Goal: Task Accomplishment & Management: Complete application form

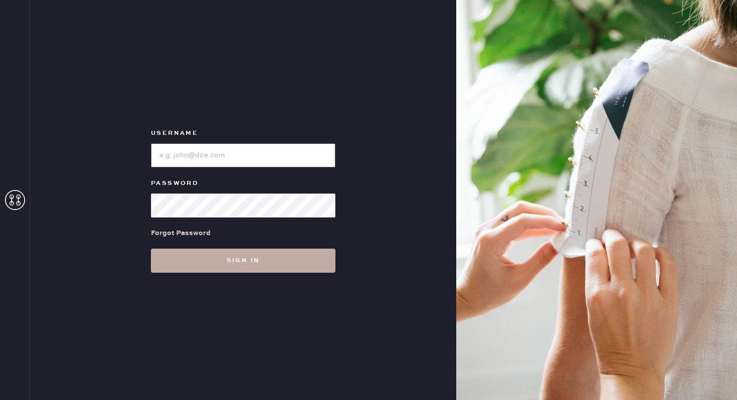
type input "reformationbethesdarow"
click at [267, 257] on button "Sign in" at bounding box center [243, 261] width 185 height 24
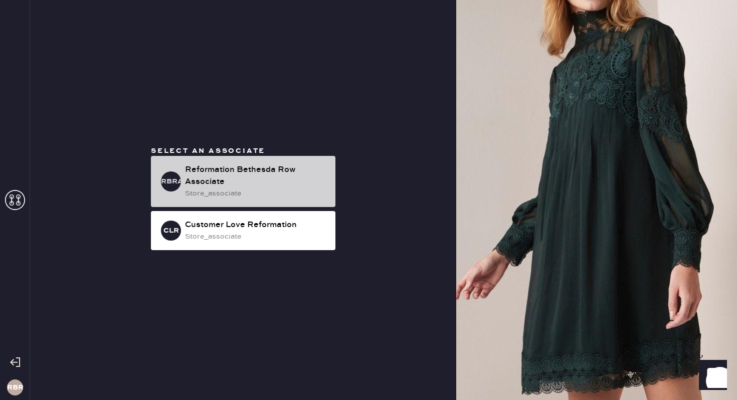
click at [273, 187] on div "Reformation Bethesda Row Associate" at bounding box center [256, 176] width 142 height 24
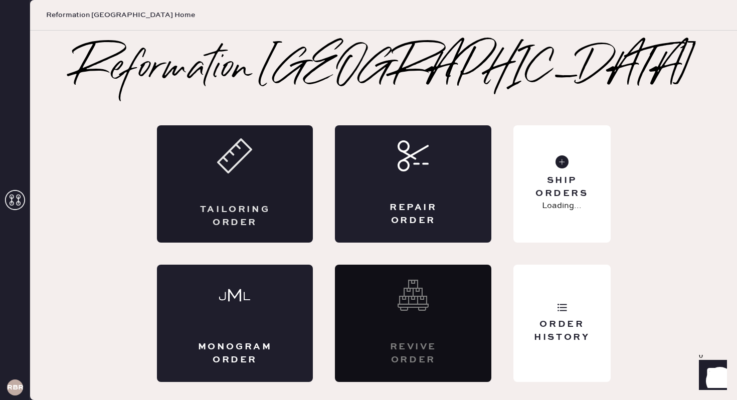
click at [254, 197] on div "Tailoring Order" at bounding box center [235, 183] width 156 height 117
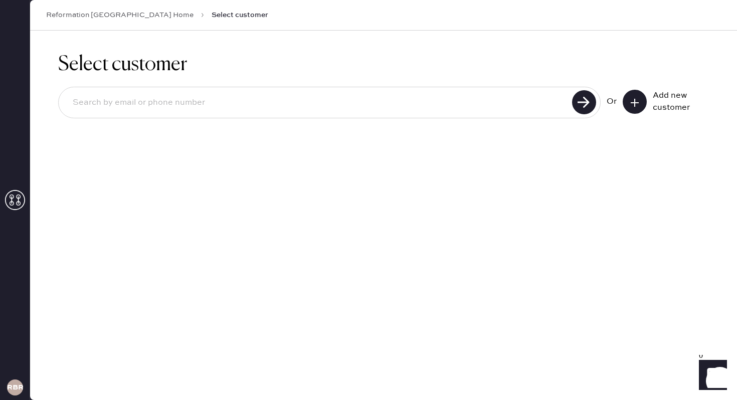
click at [230, 106] on input at bounding box center [317, 102] width 505 height 23
click at [223, 110] on input at bounding box center [317, 102] width 505 height 23
click at [200, 99] on input at bounding box center [317, 102] width 505 height 23
click at [170, 110] on input "[EMAIL_ADDRESS][DOMAIN_NAME]" at bounding box center [317, 102] width 505 height 23
type input "[EMAIL_ADDRESS][DOMAIN_NAME]"
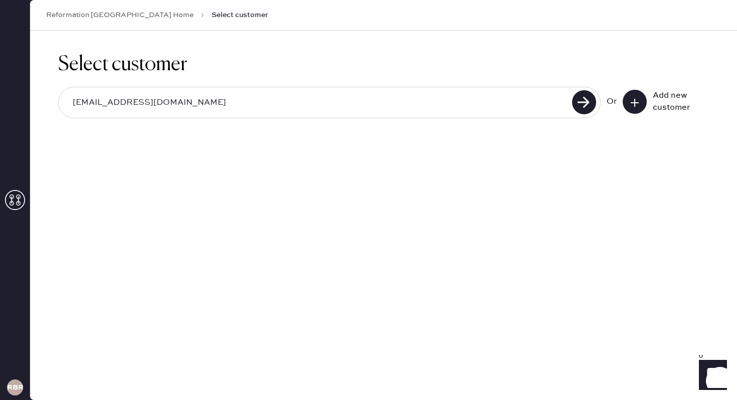
click at [635, 108] on button at bounding box center [635, 102] width 24 height 24
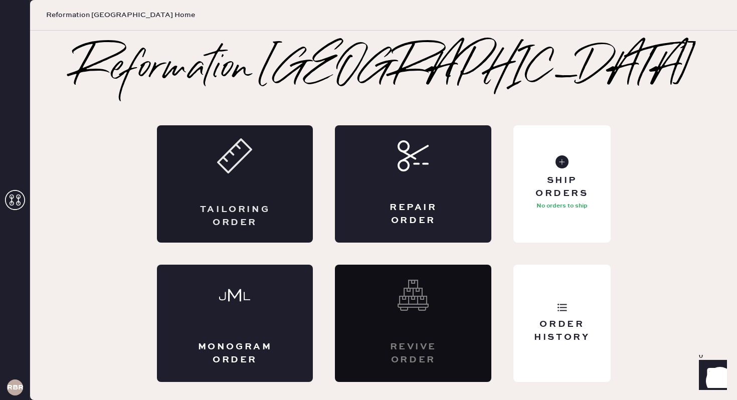
click at [251, 184] on div "Tailoring Order" at bounding box center [235, 183] width 156 height 117
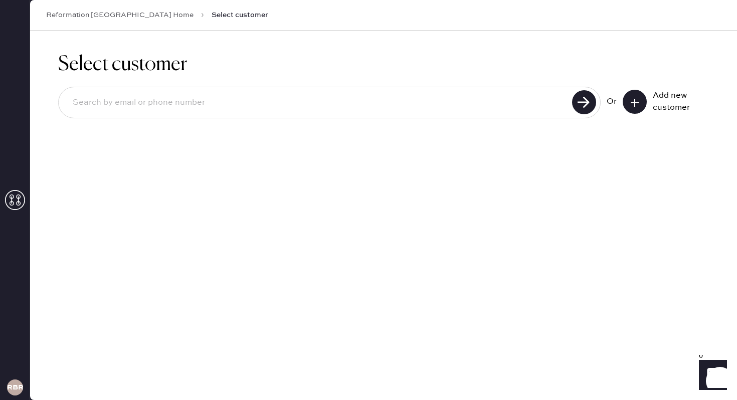
click at [300, 100] on input at bounding box center [317, 102] width 505 height 23
paste input "[PHONE_NUMBER]"
click at [80, 107] on input "[PHONE_NUMBER]" at bounding box center [317, 102] width 505 height 23
type input "13014612746"
click at [590, 109] on use at bounding box center [584, 102] width 24 height 24
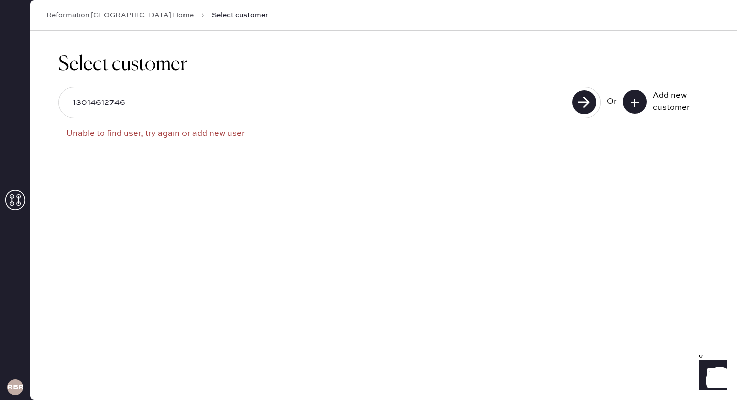
click at [634, 103] on icon at bounding box center [635, 103] width 10 height 10
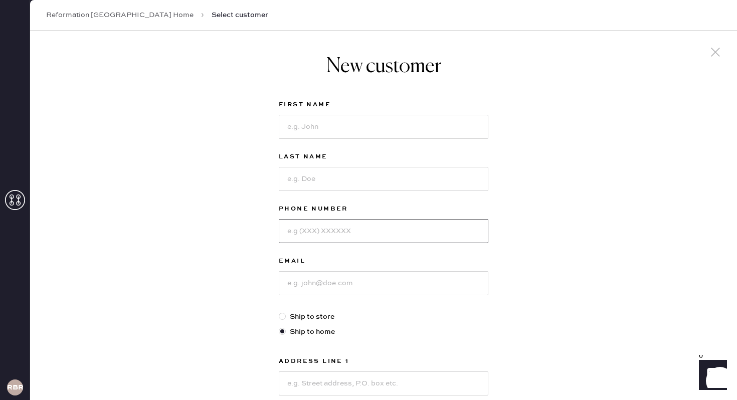
click at [328, 229] on input at bounding box center [384, 231] width 210 height 24
paste input "[PHONE_NUMBER]"
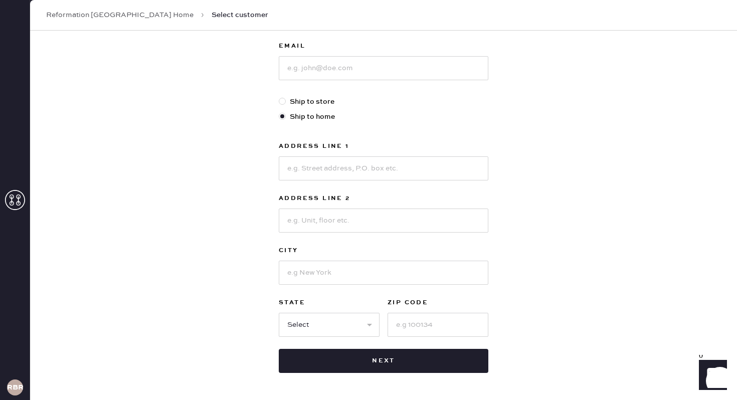
scroll to position [252, 0]
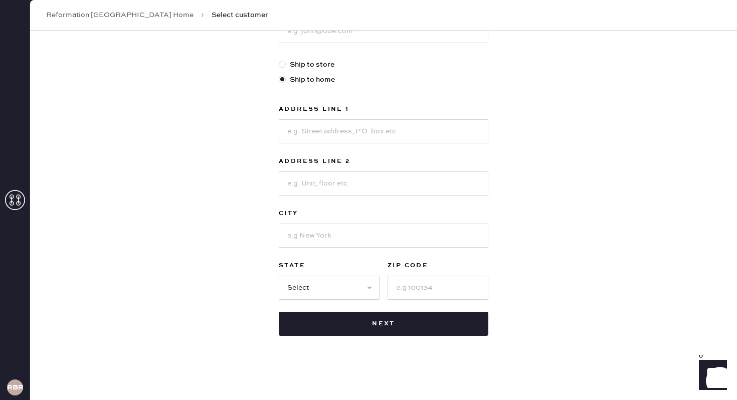
type input "[PHONE_NUMBER]"
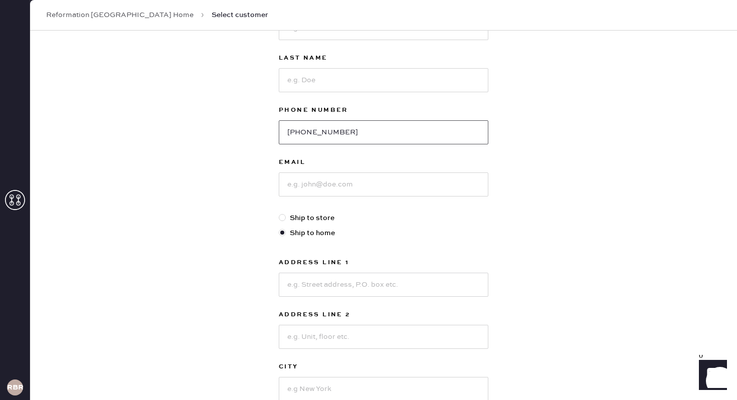
scroll to position [101, 0]
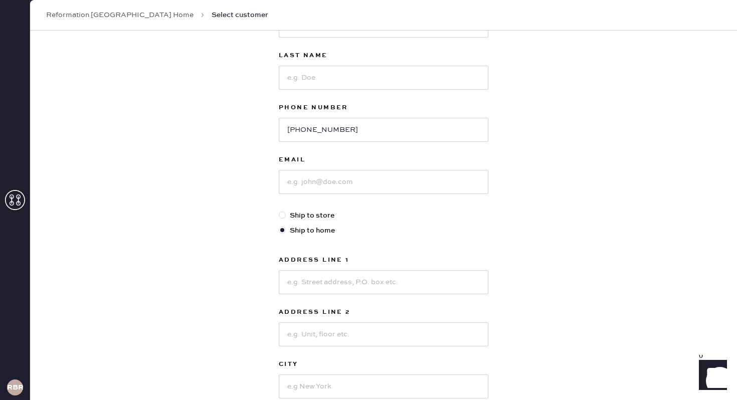
click at [239, 133] on div "New customer First Name Last Name Phone Number [PHONE_NUMBER] Email Ship to sto…" at bounding box center [383, 240] width 707 height 622
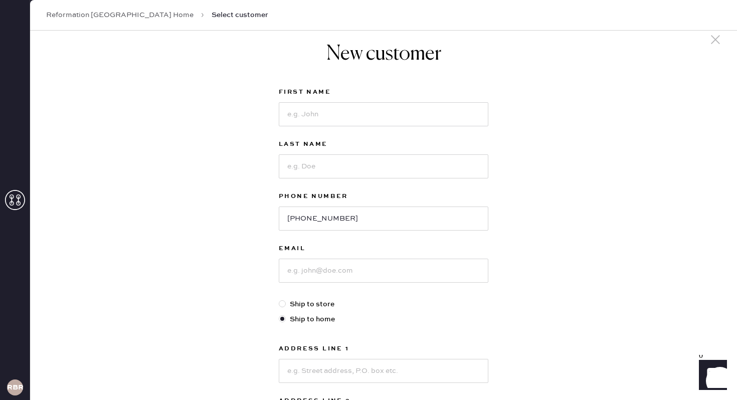
scroll to position [0, 0]
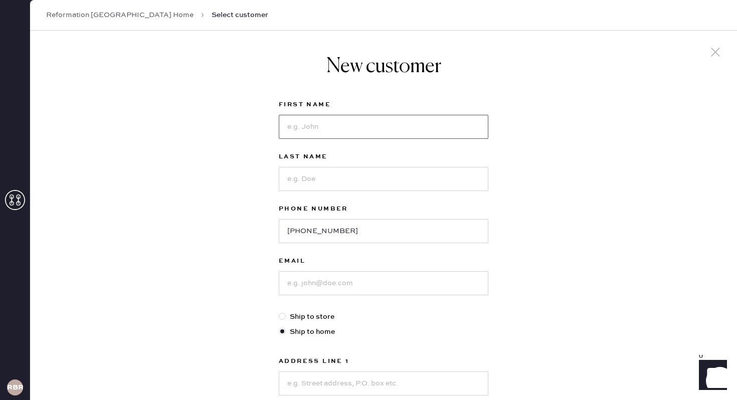
click at [319, 137] on input at bounding box center [384, 127] width 210 height 24
type input "[PERSON_NAME]"
click at [310, 179] on input at bounding box center [384, 179] width 210 height 24
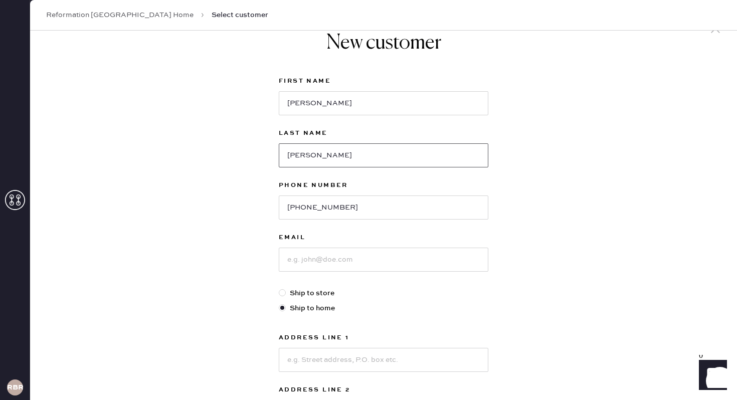
scroll to position [35, 0]
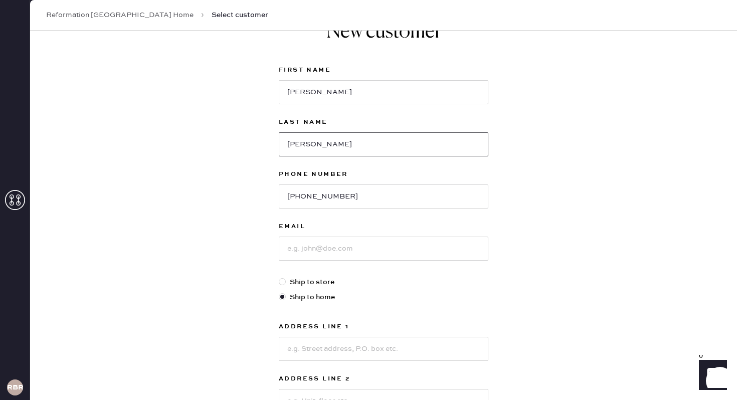
type input "[PERSON_NAME]"
click at [329, 256] on input at bounding box center [384, 249] width 210 height 24
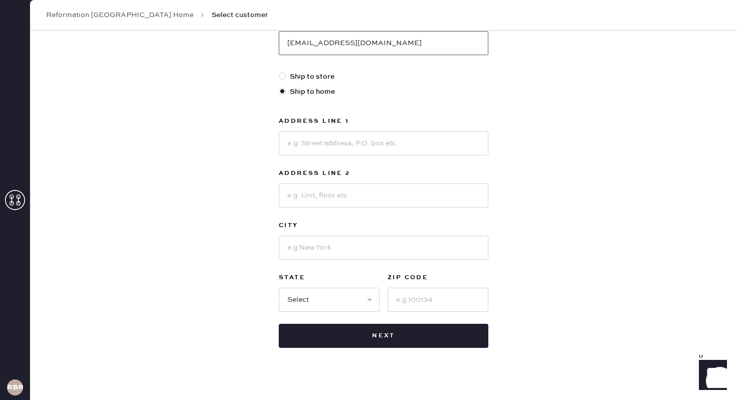
scroll to position [252, 0]
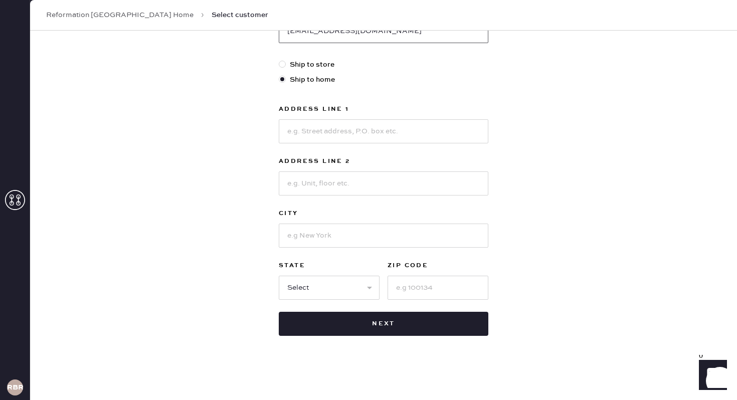
type input "[EMAIL_ADDRESS][DOMAIN_NAME]"
click at [345, 129] on input at bounding box center [384, 131] width 210 height 24
type input "[STREET_ADDRESS]"
click at [334, 235] on input at bounding box center [384, 236] width 210 height 24
type input "M"
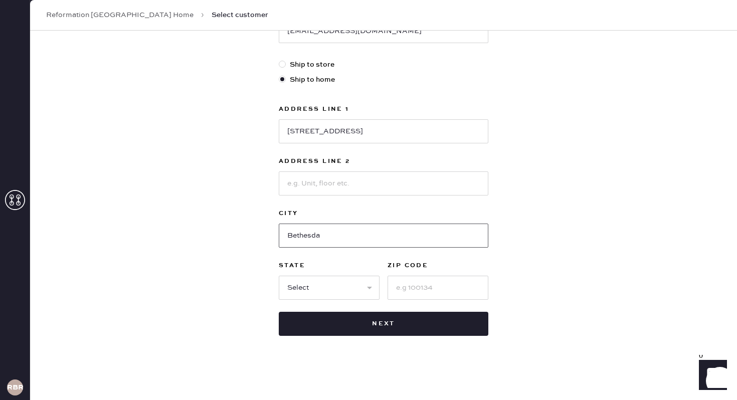
type input "Bethesda"
click at [337, 283] on select "Select AK AL AR AZ CA CO CT [GEOGRAPHIC_DATA] DE FL [GEOGRAPHIC_DATA] HI [GEOGR…" at bounding box center [329, 288] width 101 height 24
select select "MD"
click at [279, 276] on select "Select AK AL AR AZ CA CO CT [GEOGRAPHIC_DATA] DE FL [GEOGRAPHIC_DATA] HI [GEOGR…" at bounding box center [329, 288] width 101 height 24
click at [421, 288] on input at bounding box center [438, 288] width 101 height 24
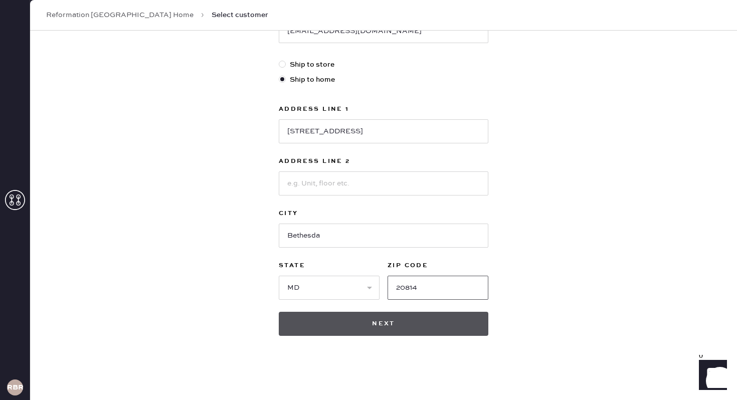
type input "20814"
click at [408, 314] on button "Next" at bounding box center [384, 324] width 210 height 24
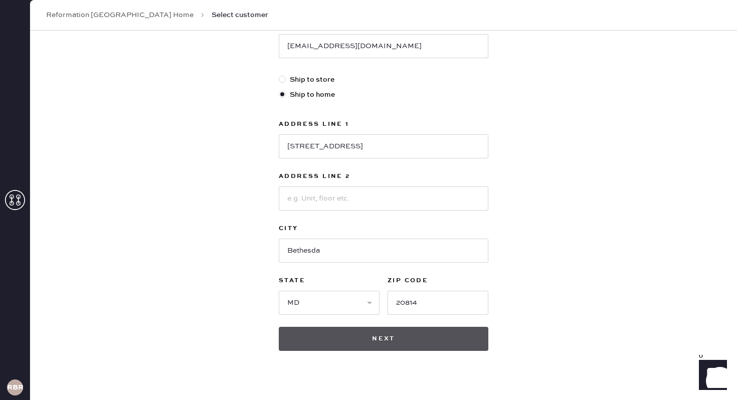
scroll to position [267, 0]
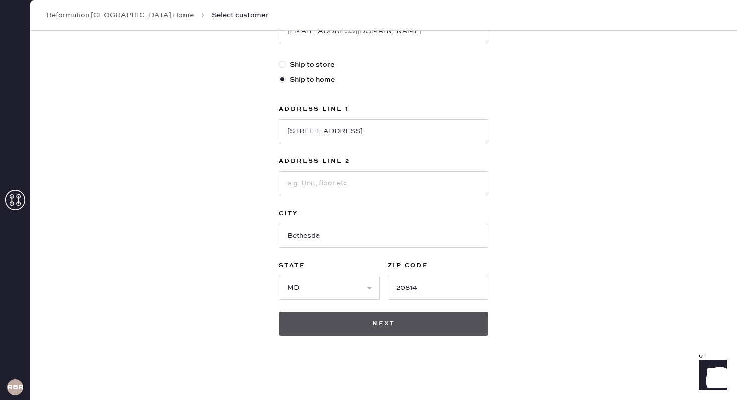
click at [407, 314] on button "Next" at bounding box center [384, 324] width 210 height 24
click at [403, 331] on button "Next" at bounding box center [384, 324] width 210 height 24
click at [319, 325] on button "Next" at bounding box center [384, 324] width 210 height 24
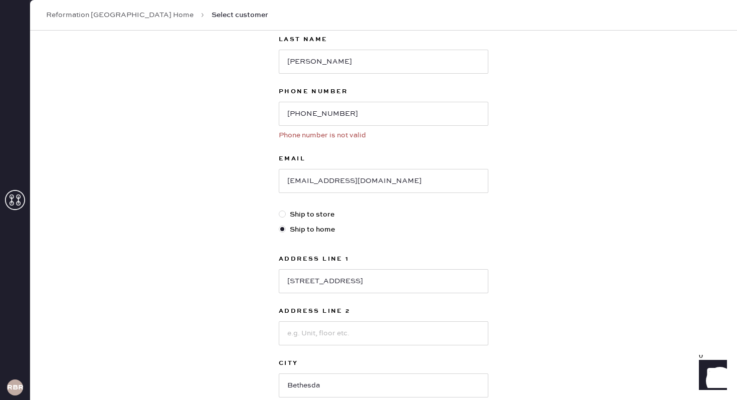
scroll to position [110, 0]
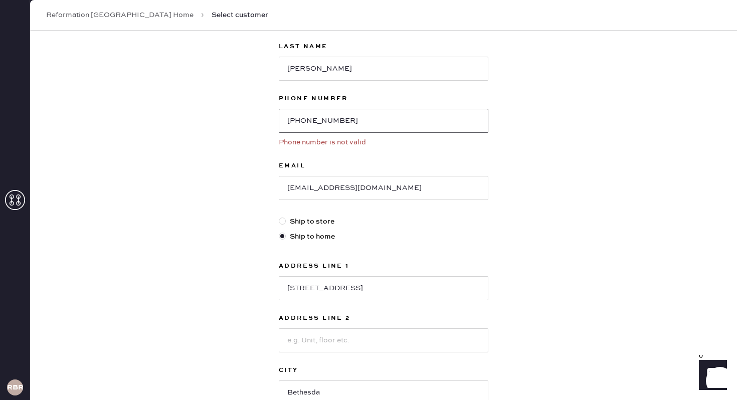
click at [292, 122] on input "[PHONE_NUMBER]" at bounding box center [384, 121] width 210 height 24
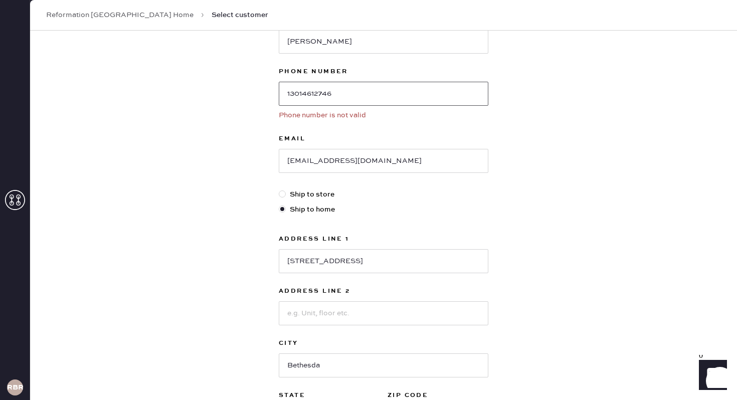
scroll to position [34, 0]
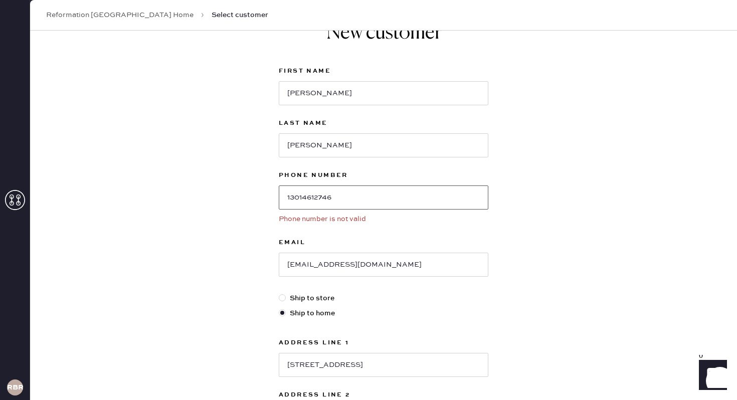
click at [293, 196] on input "13014612746" at bounding box center [384, 198] width 210 height 24
click at [291, 199] on input "13014612746" at bounding box center [384, 198] width 210 height 24
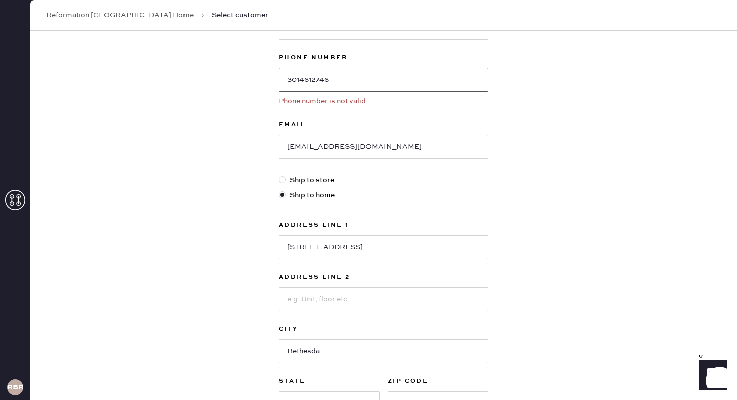
scroll to position [267, 0]
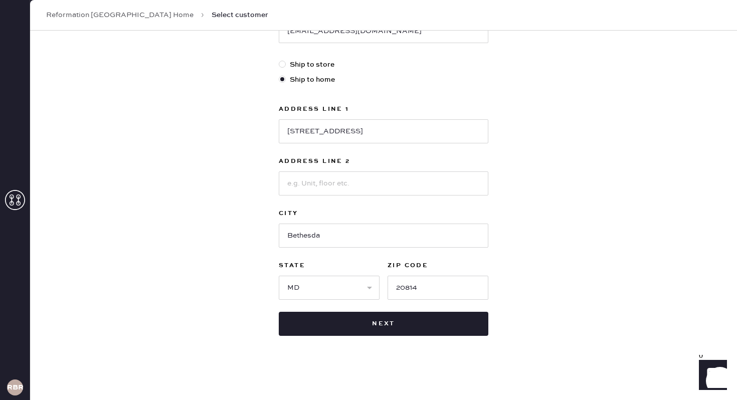
type input "3014612746"
click at [288, 310] on div "First Name [PERSON_NAME] Last Name [PERSON_NAME] Phone Number [PHONE_NUMBER] Ph…" at bounding box center [384, 83] width 210 height 505
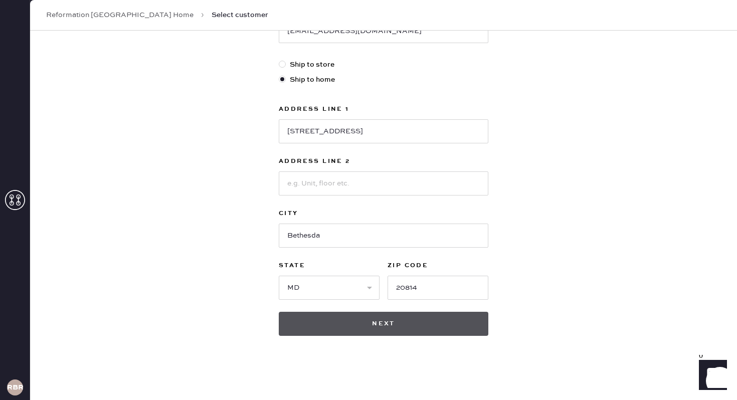
click at [289, 316] on button "Next" at bounding box center [384, 324] width 210 height 24
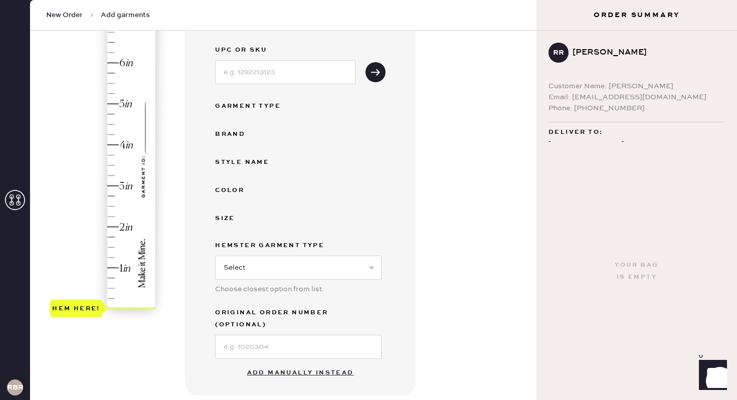
scroll to position [129, 0]
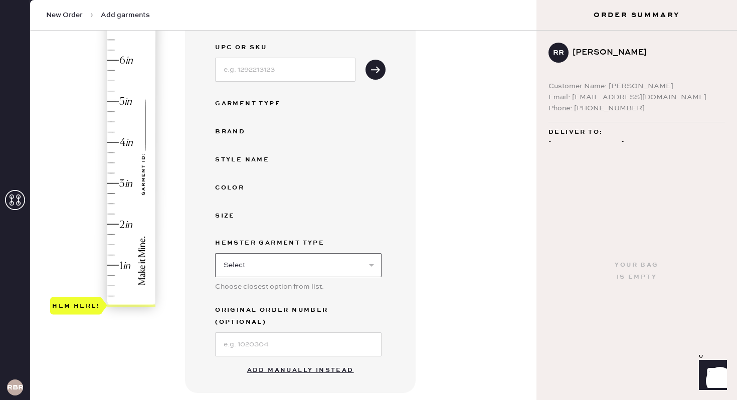
click at [347, 269] on select "Select Basic Skirt Jeans Leggings Pants Shorts Basic Sleeved Dress Basic Sleeve…" at bounding box center [298, 265] width 167 height 24
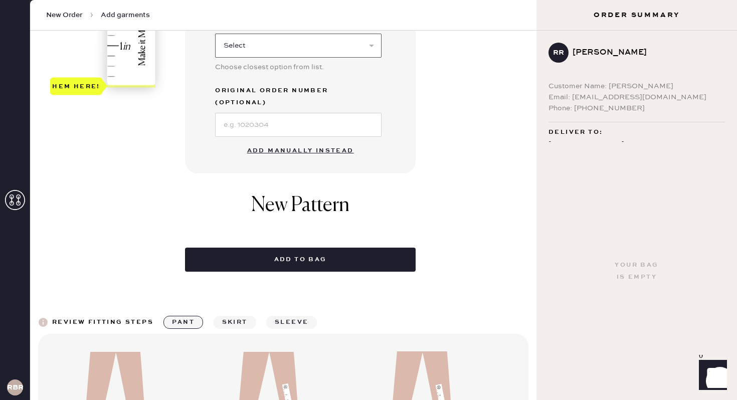
scroll to position [348, 0]
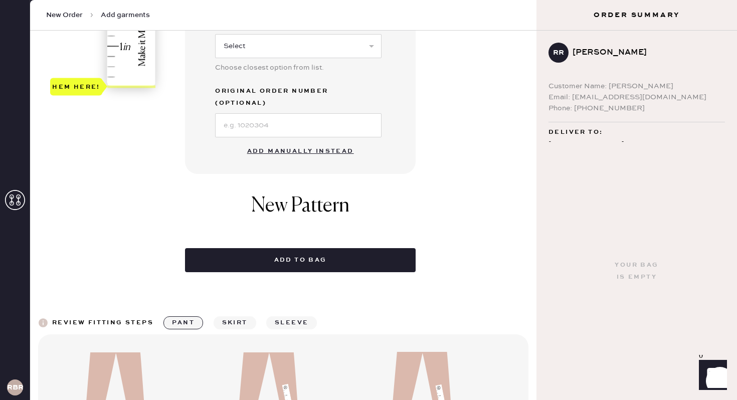
click at [329, 144] on button "Add manually instead" at bounding box center [300, 151] width 119 height 20
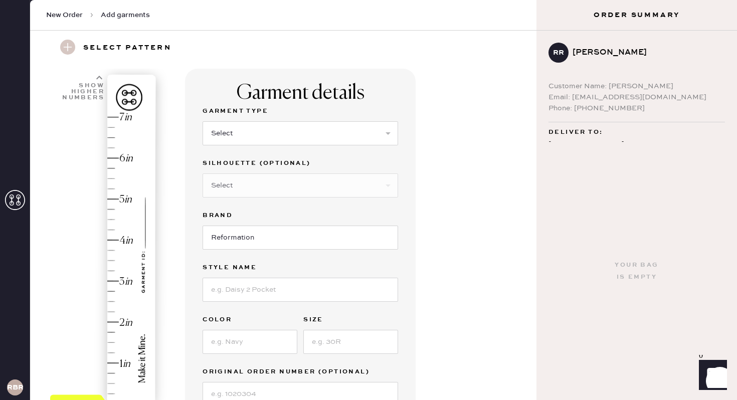
scroll to position [21, 0]
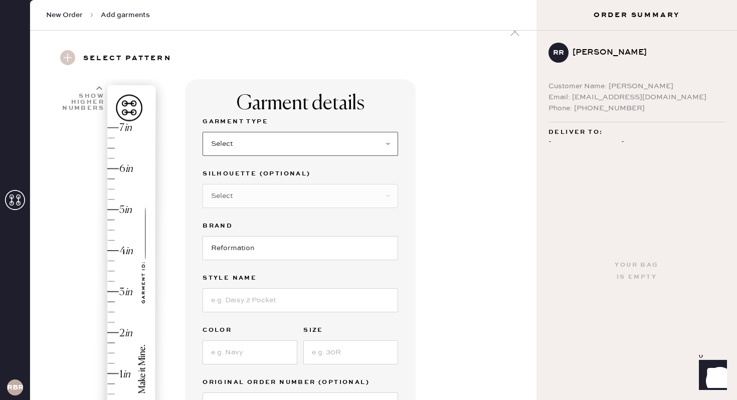
click at [338, 147] on select "Select Basic Skirt Jeans Leggings Pants Shorts Basic Sleeved Dress Basic Sleeve…" at bounding box center [301, 144] width 196 height 24
select select "6"
click at [203, 132] on select "Select Basic Skirt Jeans Leggings Pants Shorts Basic Sleeved Dress Basic Sleeve…" at bounding box center [301, 144] width 196 height 24
click at [304, 194] on select "Select Maxi Dress Midi Dress Mini Dress Other" at bounding box center [301, 196] width 196 height 24
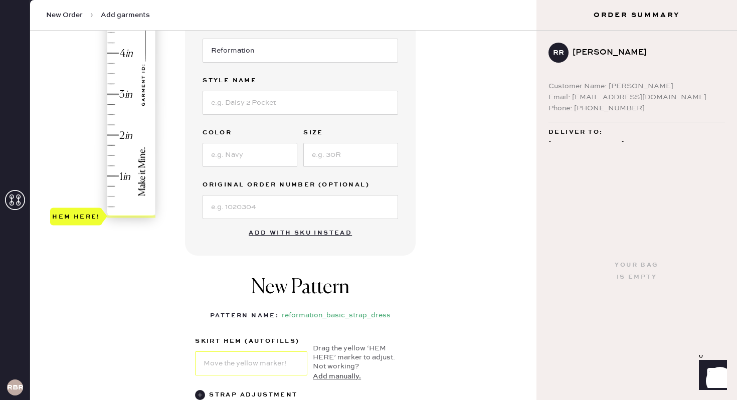
scroll to position [225, 0]
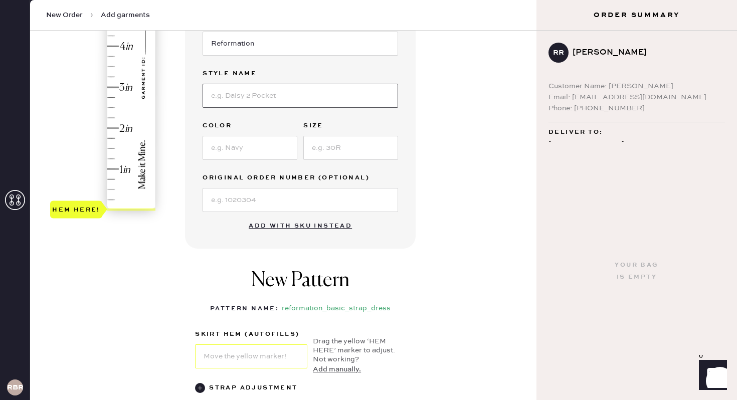
click at [311, 94] on input at bounding box center [301, 96] width 196 height 24
type input "Pernille Silk Dress"
click at [275, 150] on input at bounding box center [250, 148] width 95 height 24
type input "Navy"
click at [338, 150] on input at bounding box center [350, 148] width 95 height 24
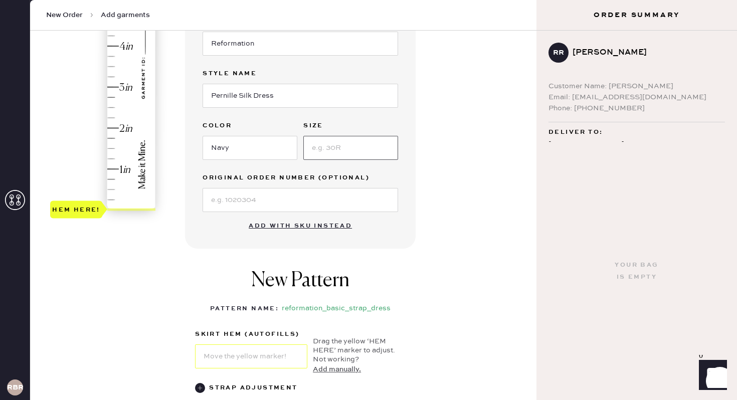
type input "XS"
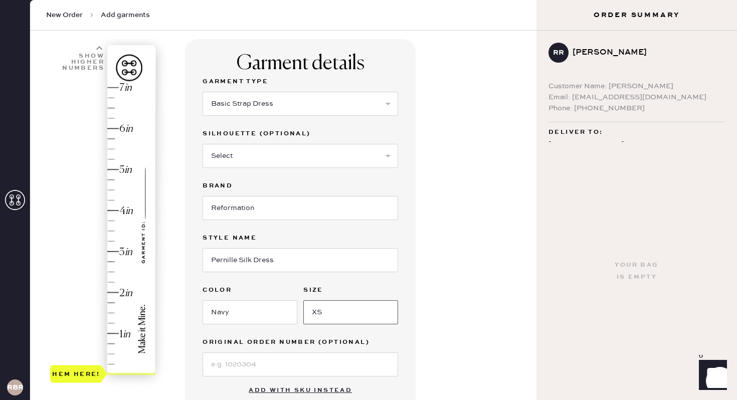
scroll to position [56, 0]
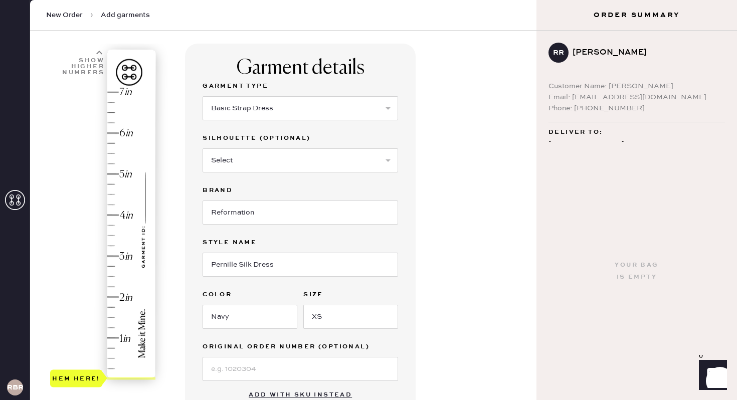
type input "6.75"
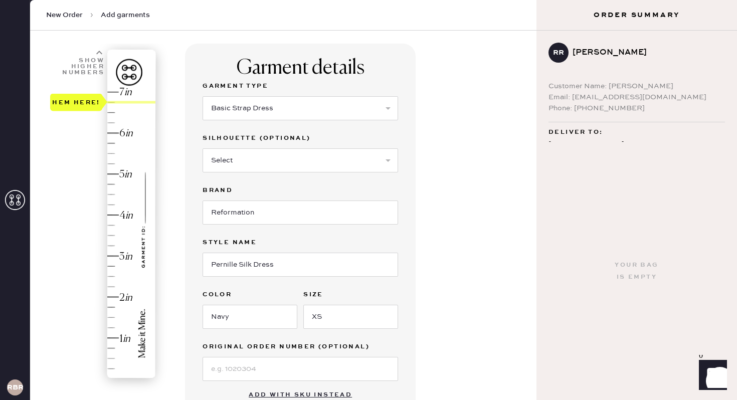
click at [114, 102] on div "Hem here!" at bounding box center [103, 236] width 107 height 296
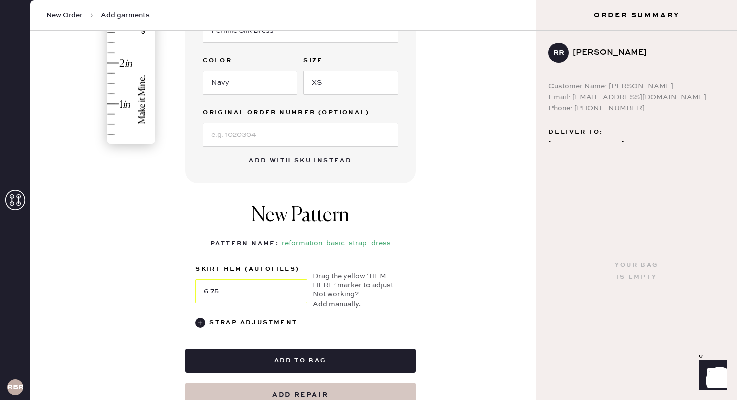
scroll to position [295, 0]
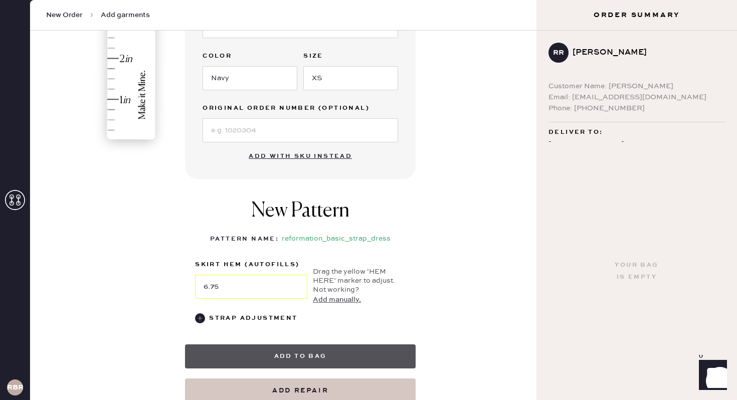
click at [283, 352] on button "Add to bag" at bounding box center [300, 357] width 231 height 24
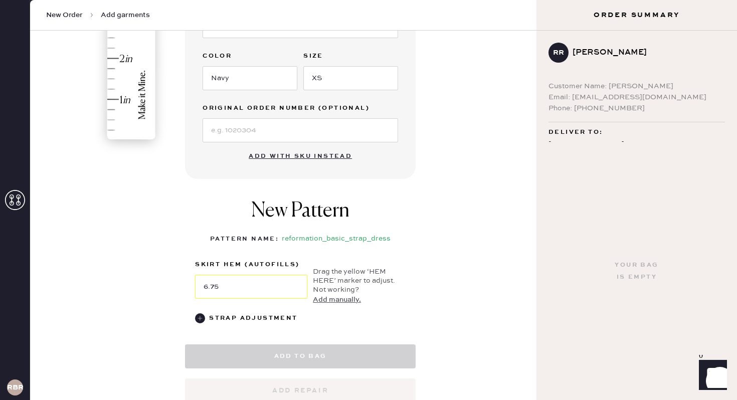
select select "6"
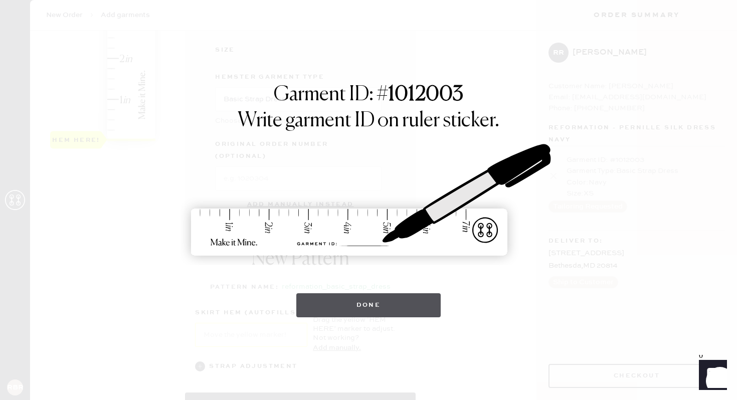
click at [346, 308] on button "Done" at bounding box center [368, 305] width 145 height 24
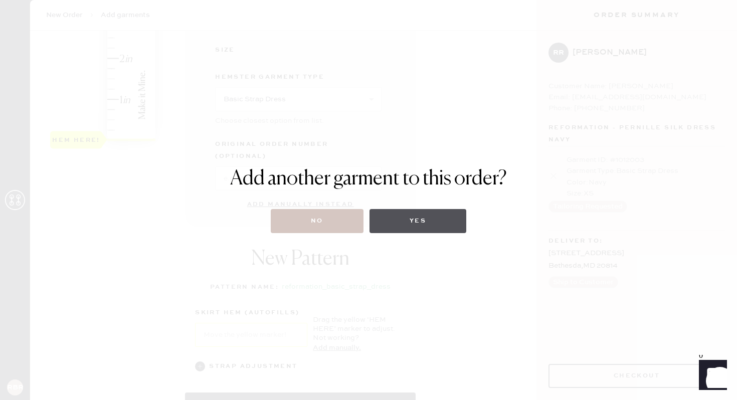
click at [405, 227] on button "Yes" at bounding box center [418, 221] width 97 height 24
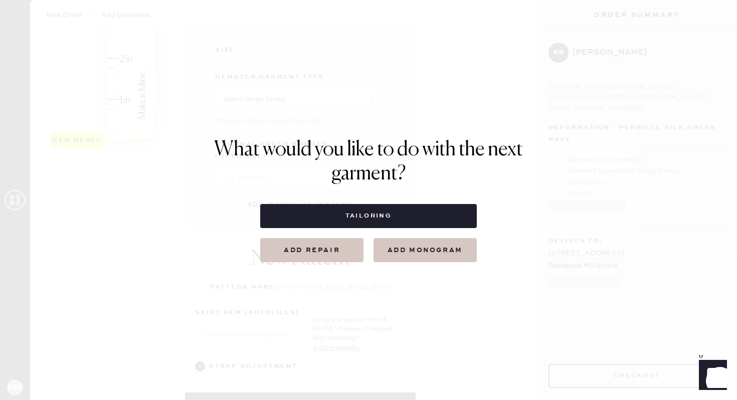
click at [405, 227] on button "Tailoring" at bounding box center [368, 216] width 216 height 24
select select
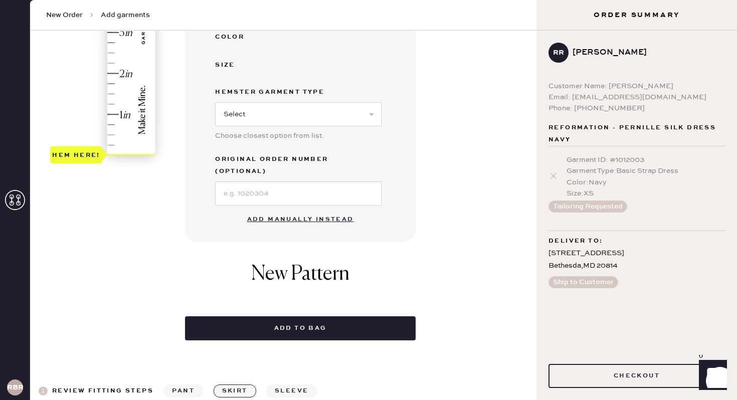
scroll to position [294, 0]
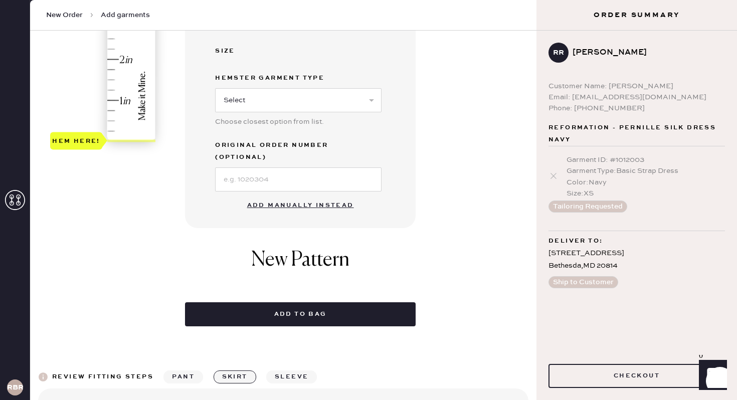
click at [334, 196] on button "Add manually instead" at bounding box center [300, 206] width 119 height 20
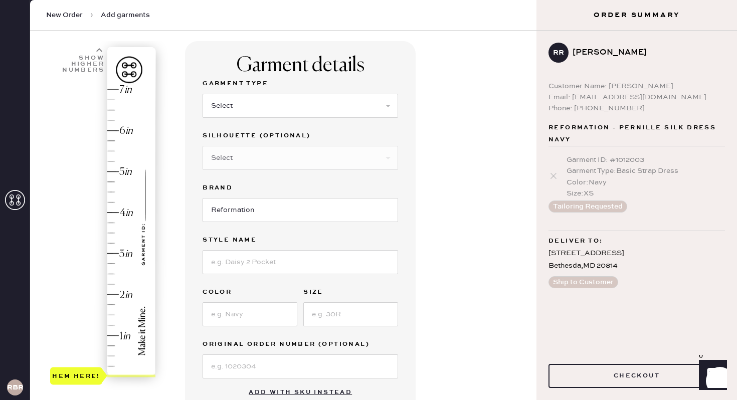
scroll to position [58, 0]
click at [341, 101] on select "Select Basic Skirt Jeans Leggings Pants Shorts Basic Sleeved Dress Basic Sleeve…" at bounding box center [301, 106] width 196 height 24
select select "6"
click at [203, 94] on select "Select Basic Skirt Jeans Leggings Pants Shorts Basic Sleeved Dress Basic Sleeve…" at bounding box center [301, 106] width 196 height 24
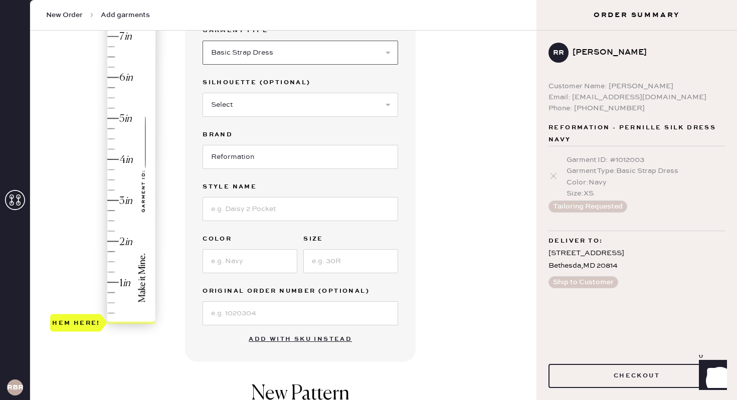
scroll to position [113, 0]
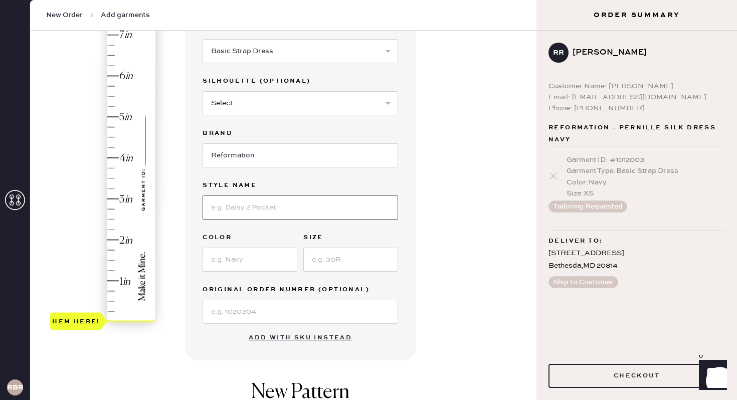
click at [278, 219] on input at bounding box center [301, 208] width 196 height 24
type input "v"
type input "Veria silk dress"
click at [271, 257] on input at bounding box center [250, 260] width 95 height 24
type input "Trieste Border"
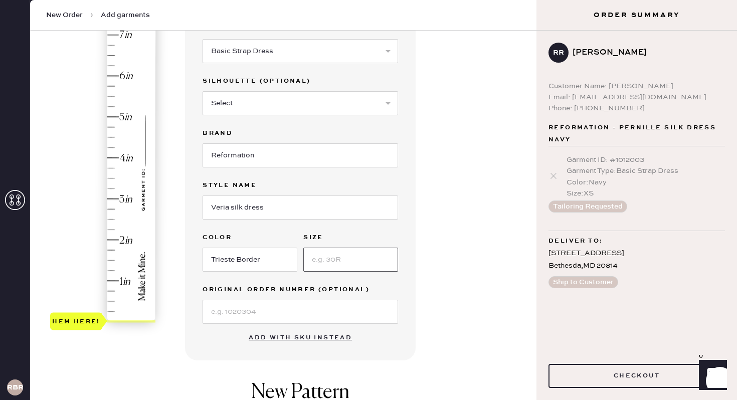
click at [321, 270] on input at bounding box center [350, 260] width 95 height 24
type input "2"
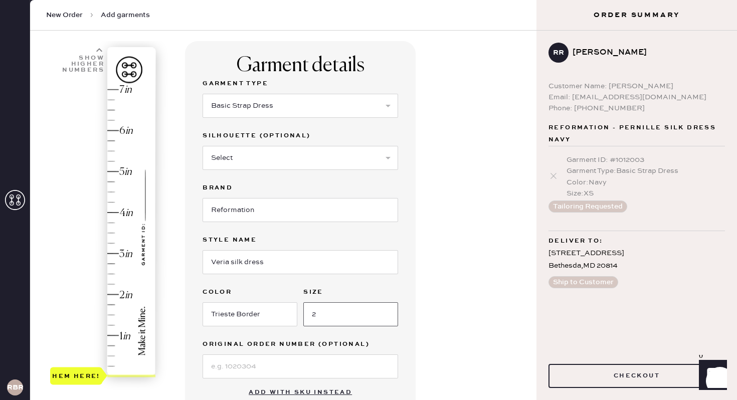
scroll to position [58, 0]
type input "6.5"
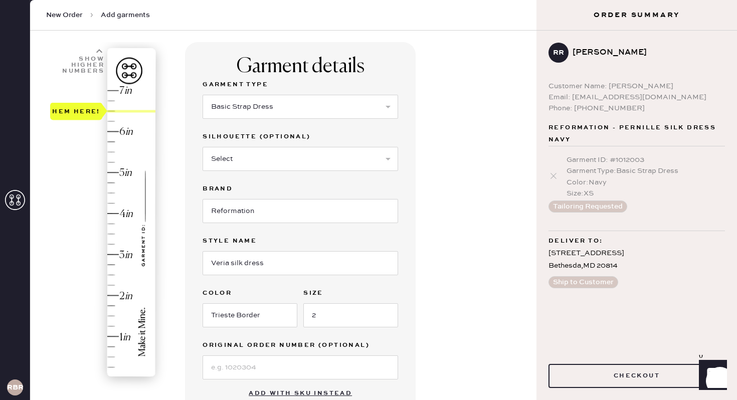
click at [116, 112] on div "Hem here!" at bounding box center [103, 234] width 107 height 296
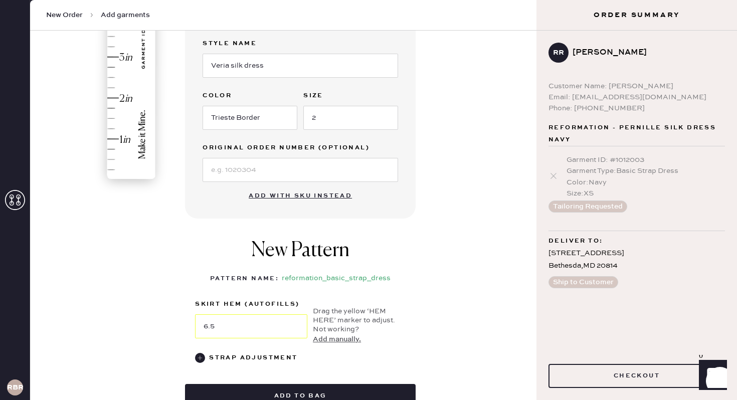
scroll to position [267, 0]
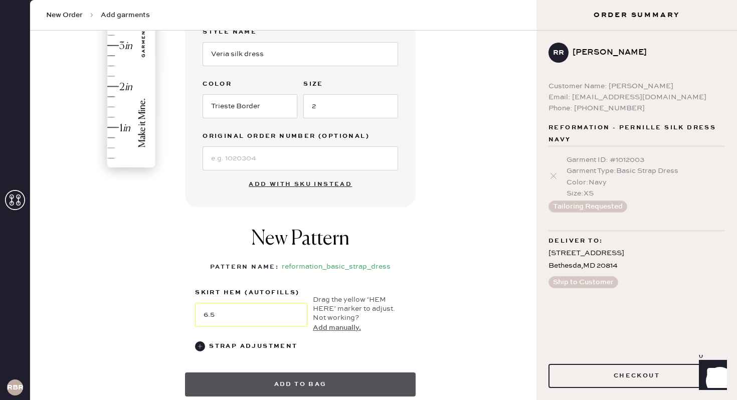
click at [310, 381] on button "Add to bag" at bounding box center [300, 385] width 231 height 24
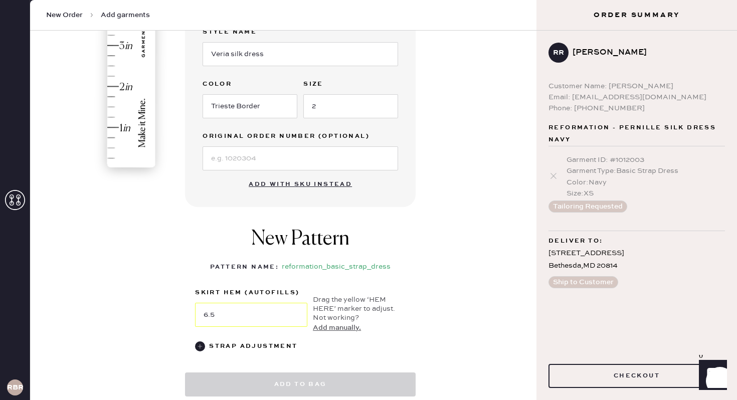
select select "6"
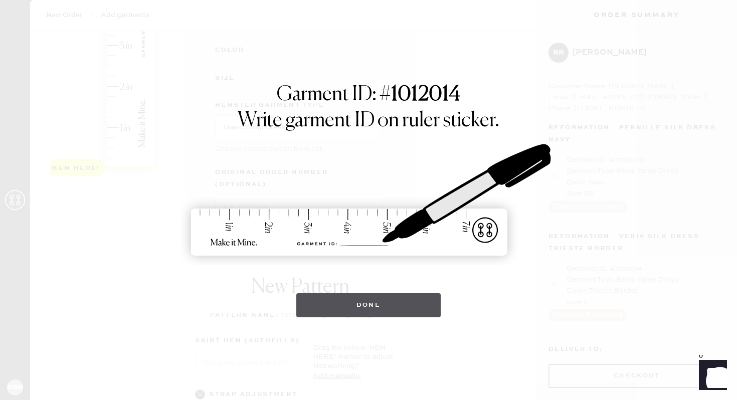
click at [342, 311] on button "Done" at bounding box center [368, 305] width 145 height 24
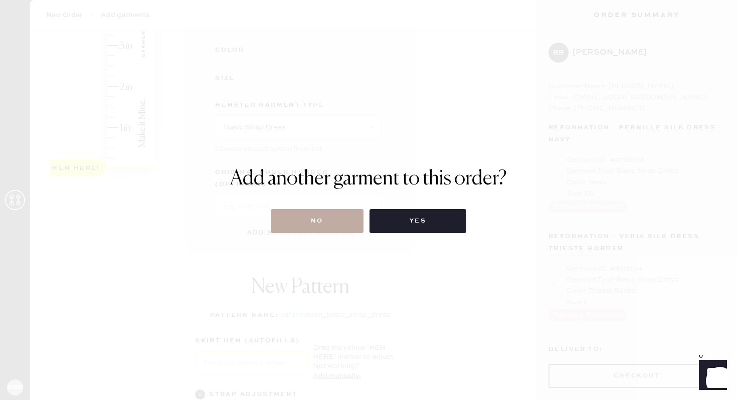
click at [357, 218] on button "No" at bounding box center [317, 221] width 93 height 24
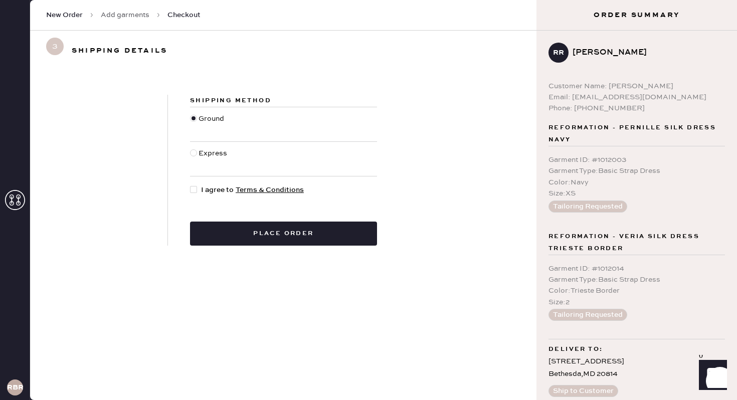
click at [202, 189] on span "I agree to Terms & Conditions" at bounding box center [252, 190] width 103 height 11
click at [191, 185] on input "I agree to Terms & Conditions" at bounding box center [190, 185] width 1 height 1
checkbox input "true"
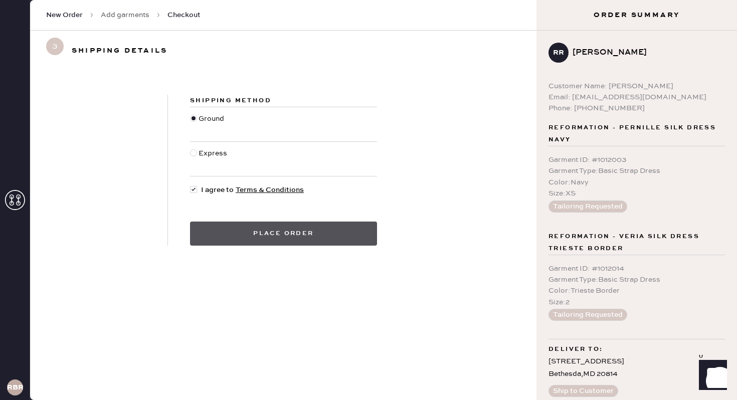
click at [226, 240] on button "Place order" at bounding box center [283, 234] width 187 height 24
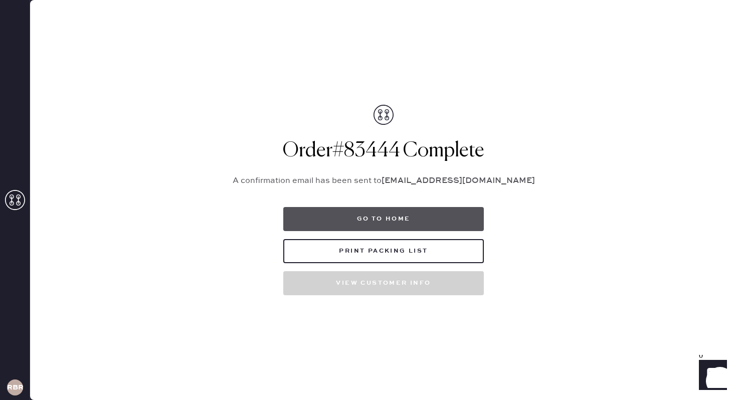
click at [389, 217] on button "Go to home" at bounding box center [383, 219] width 201 height 24
